Goal: Information Seeking & Learning: Learn about a topic

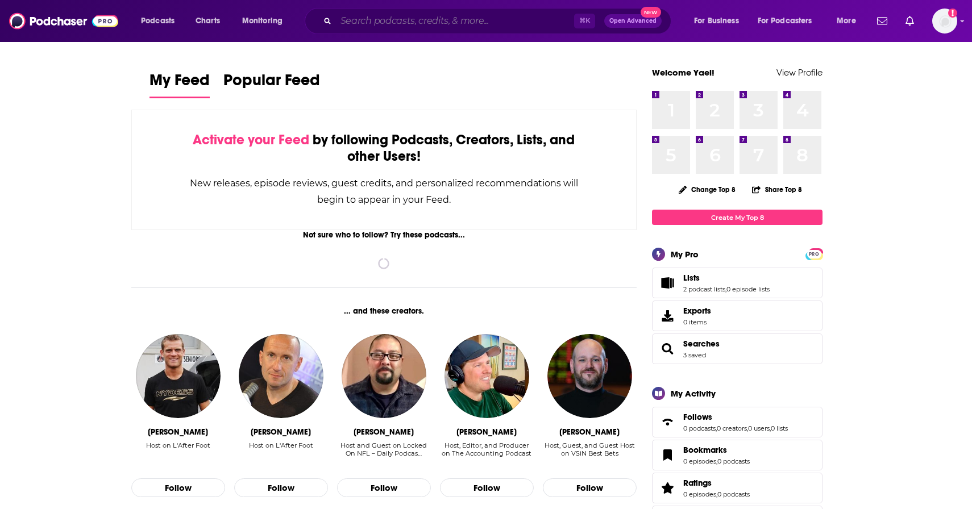
click at [406, 24] on input "Search podcasts, credits, & more..." at bounding box center [455, 21] width 238 height 18
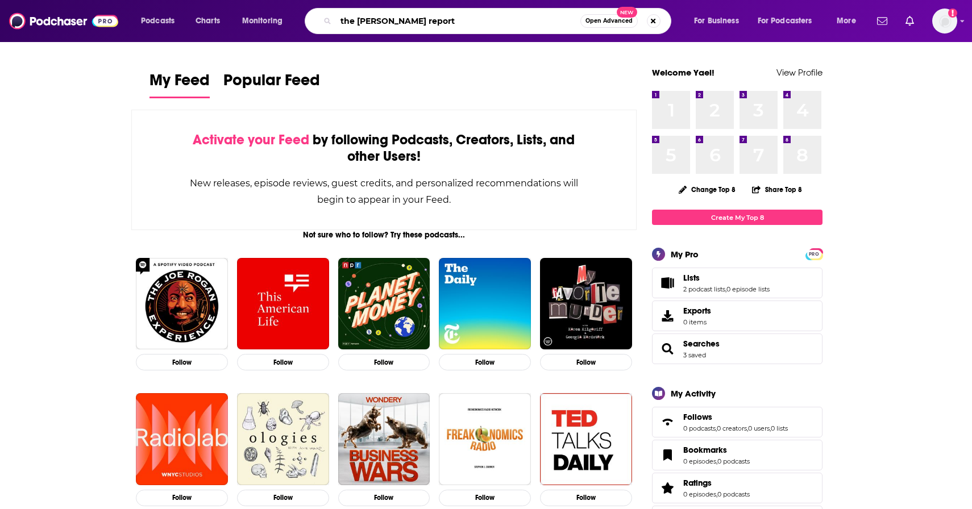
type input "the [PERSON_NAME] report"
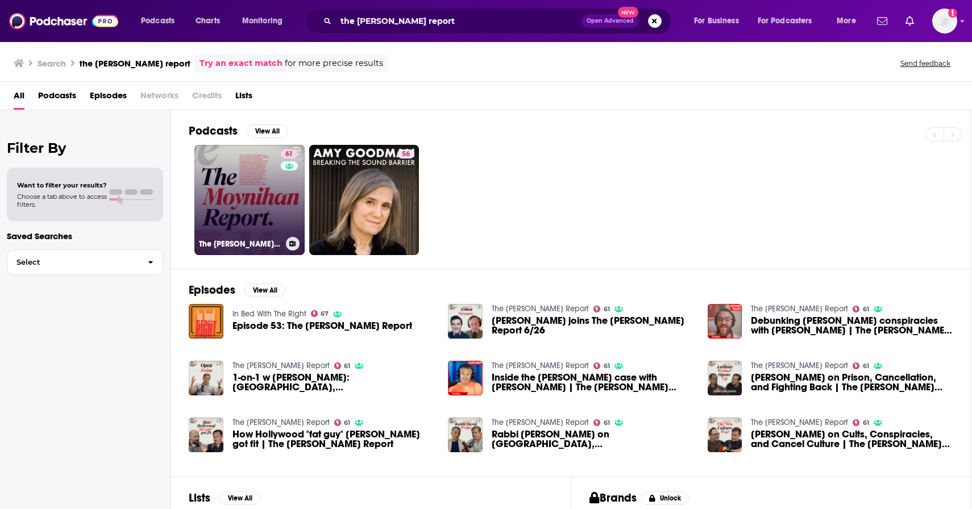
click at [238, 177] on link "61 The [PERSON_NAME] Report" at bounding box center [249, 200] width 110 height 110
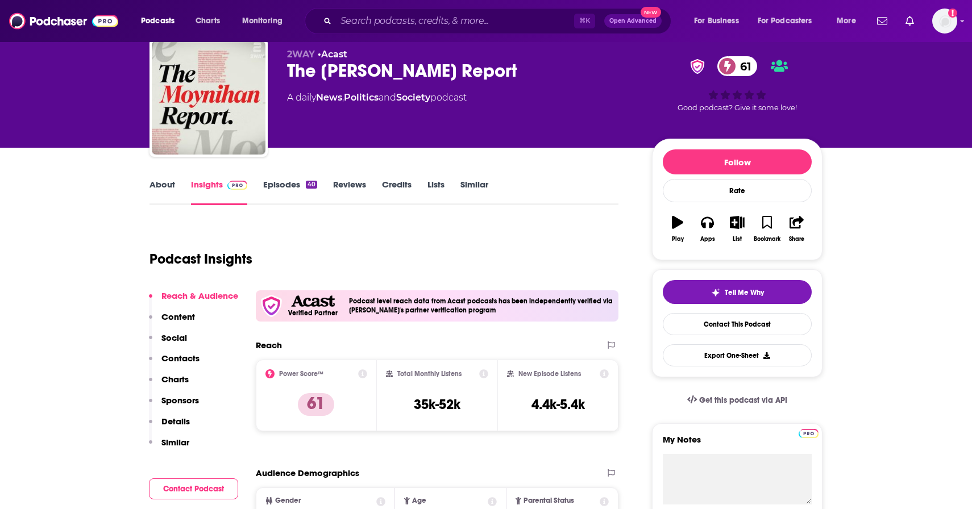
scroll to position [11, 0]
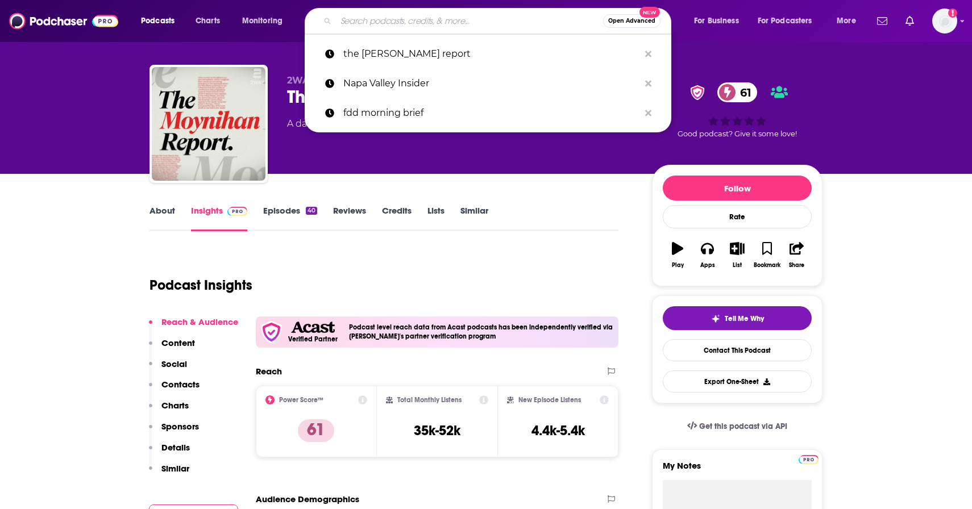
click at [460, 22] on input "Search podcasts, credits, & more..." at bounding box center [469, 21] width 267 height 18
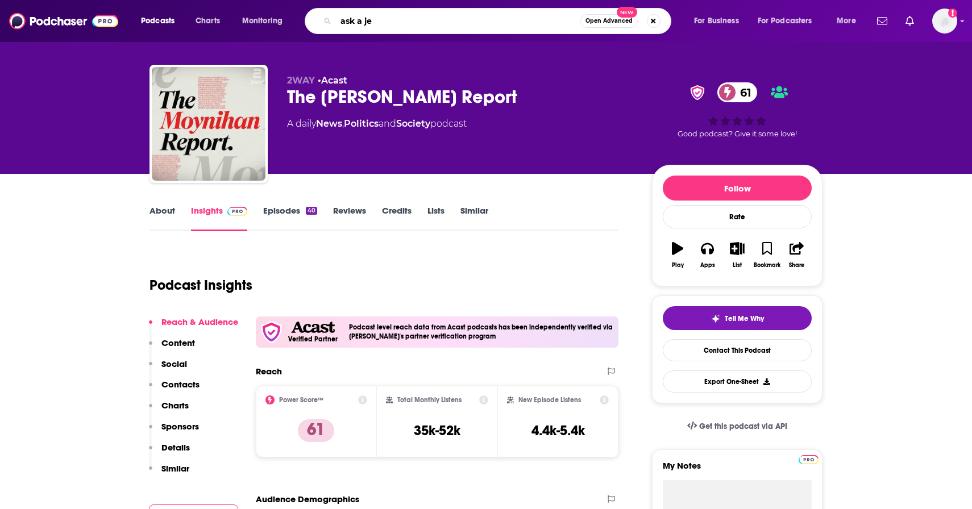
type input "ask a [DEMOGRAPHIC_DATA]"
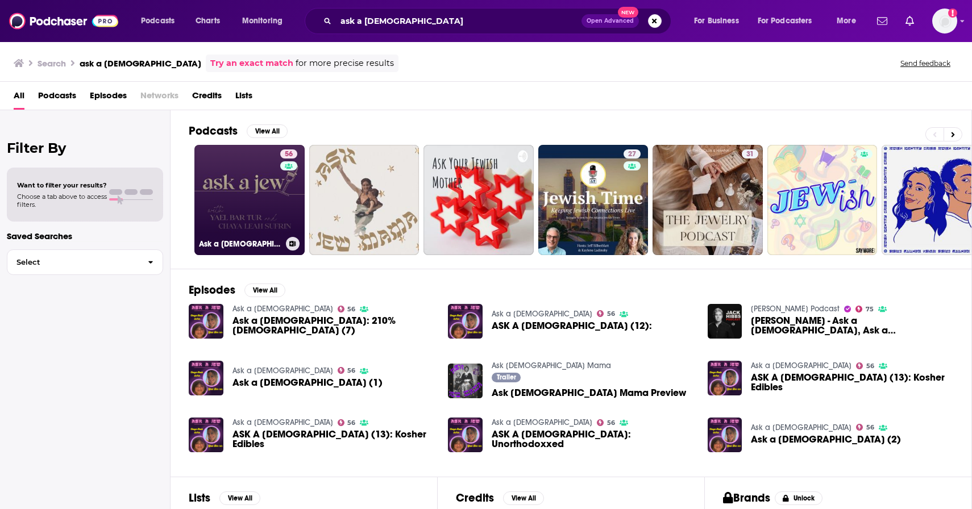
click at [260, 197] on link "56 Ask a [DEMOGRAPHIC_DATA]" at bounding box center [249, 200] width 110 height 110
